Goal: Find specific page/section: Find specific page/section

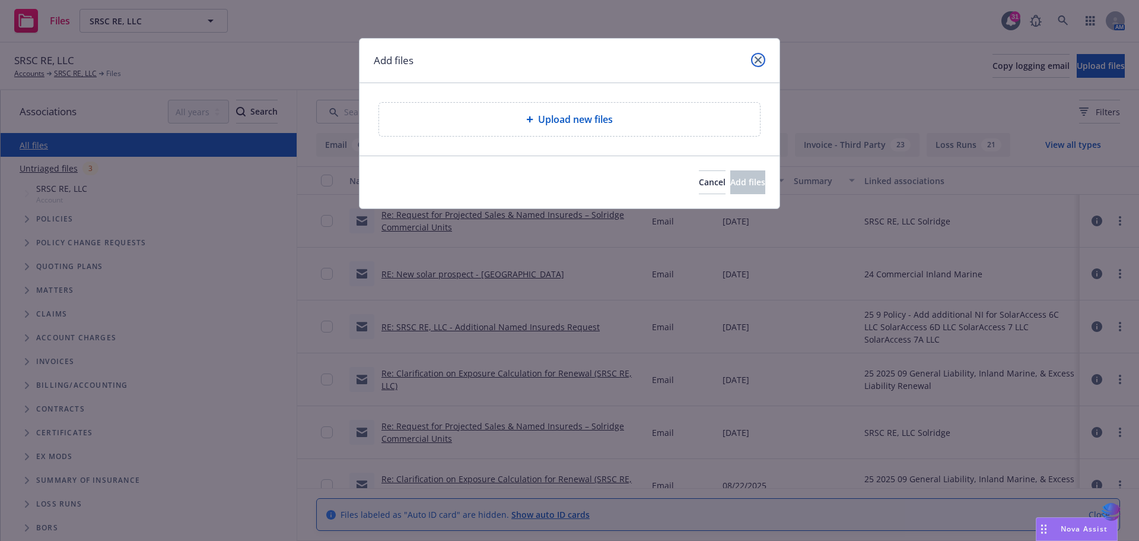
click at [761, 59] on icon "close" at bounding box center [758, 59] width 7 height 7
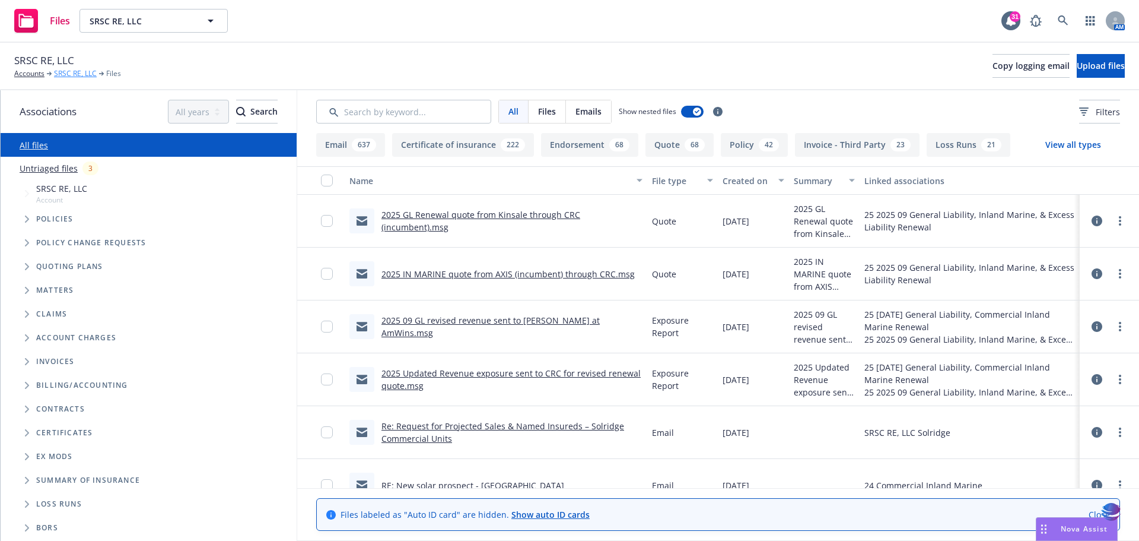
click at [78, 72] on link "SRSC RE, LLC" at bounding box center [75, 73] width 43 height 11
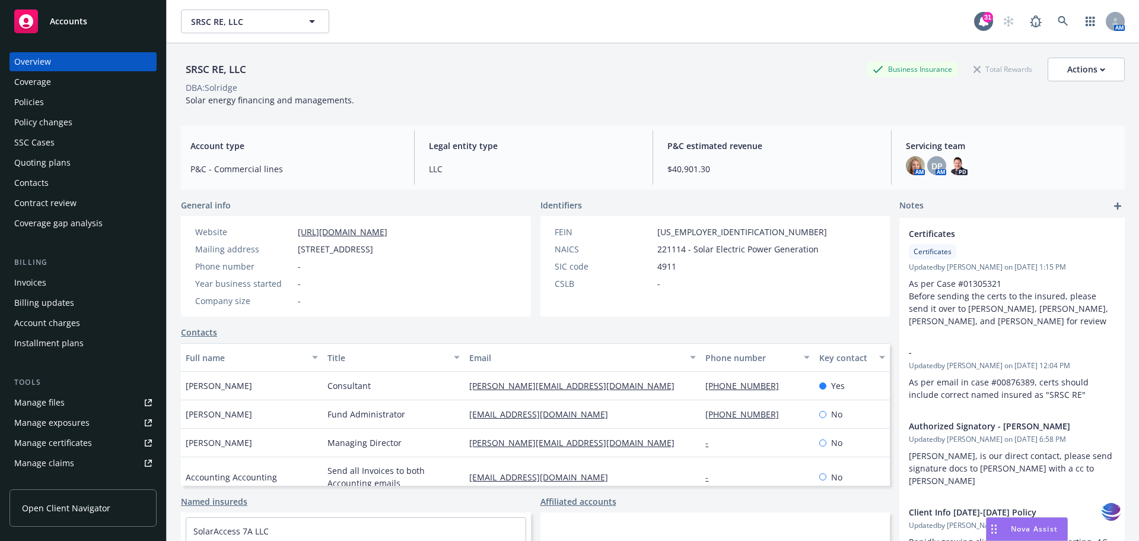
click at [34, 98] on div "Policies" at bounding box center [29, 102] width 30 height 19
